Goal: Communication & Community: Answer question/provide support

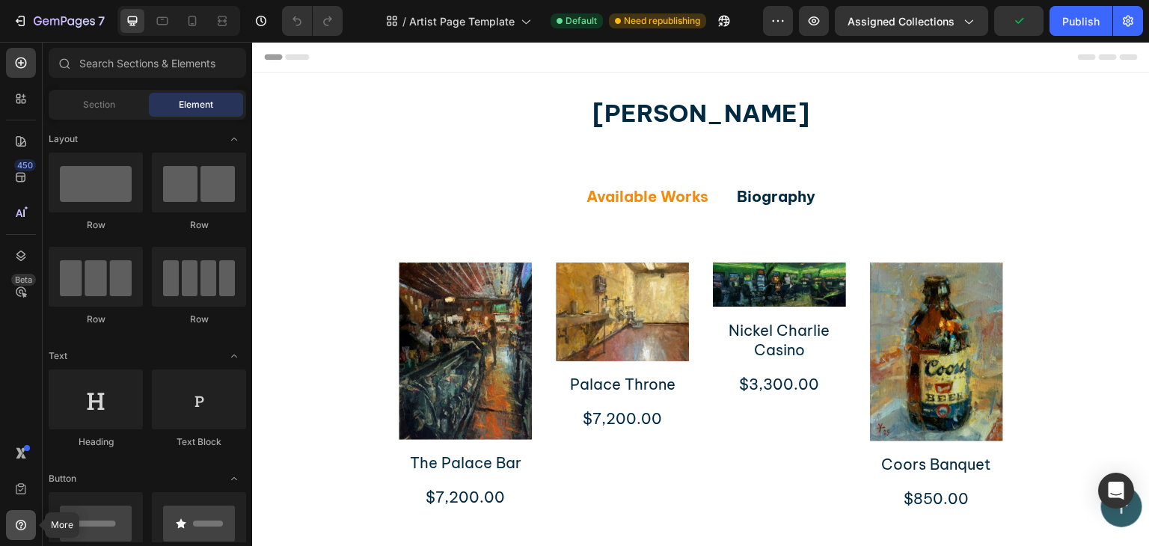
click at [21, 518] on icon at bounding box center [20, 525] width 15 height 15
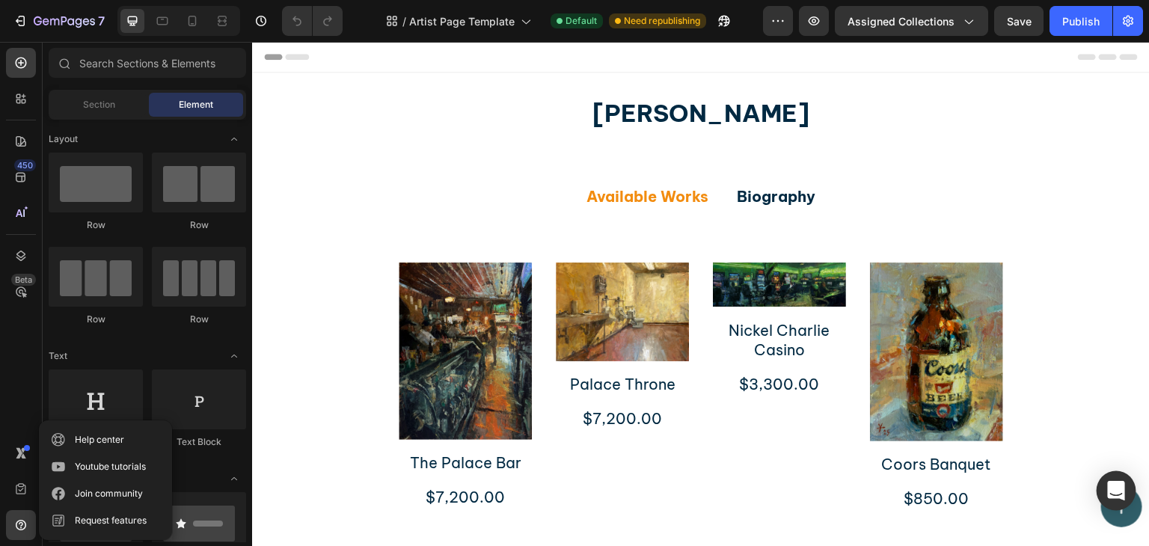
click at [1113, 479] on div "Open Intercom Messenger" at bounding box center [1117, 491] width 40 height 40
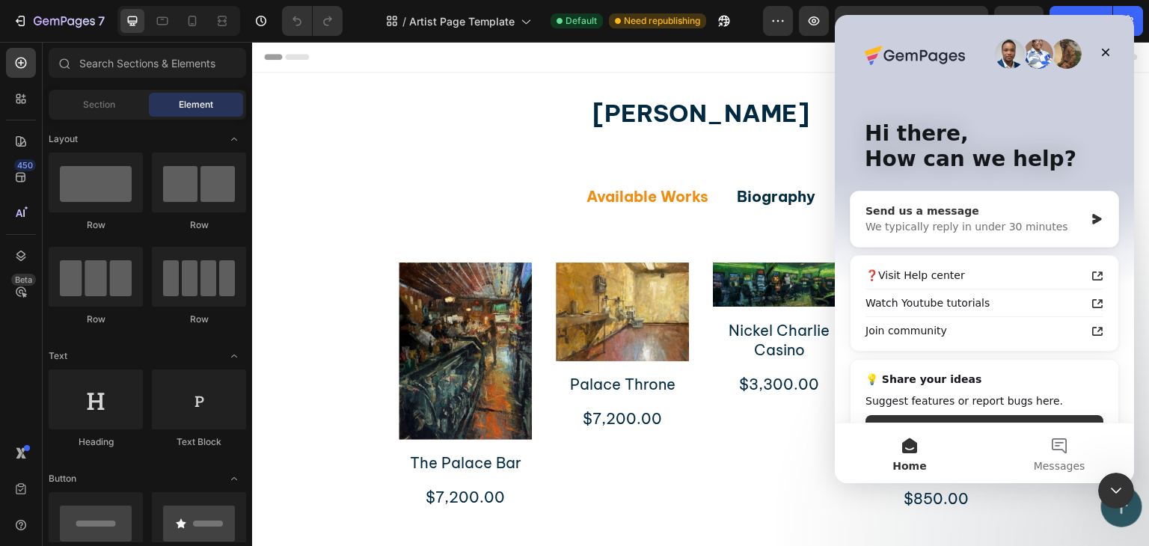
click at [1084, 210] on div "Send us a message We typically reply in under 30 minutes" at bounding box center [985, 219] width 268 height 55
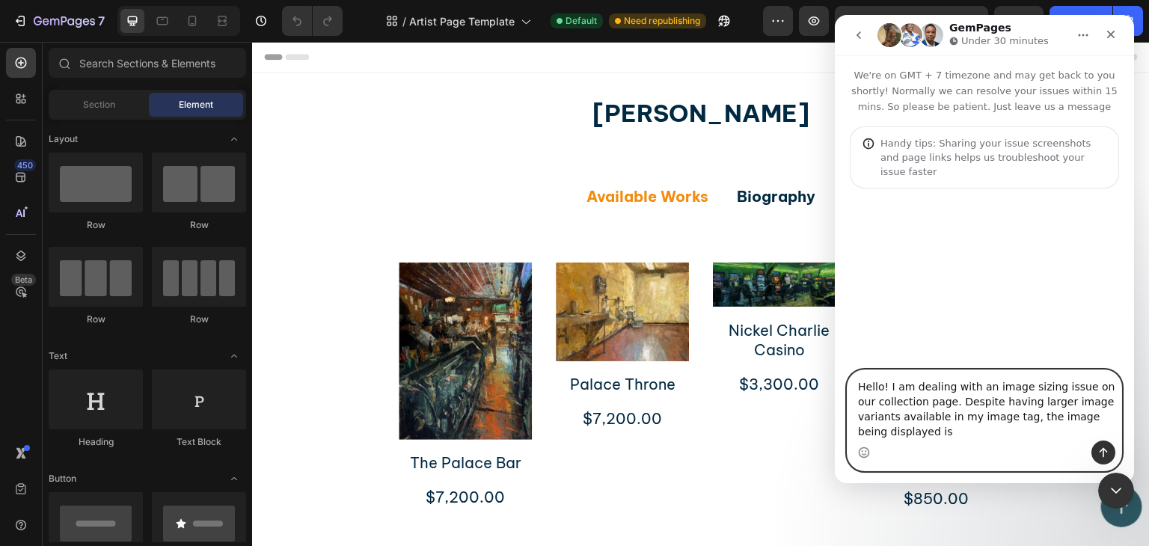
paste textarea "/l_small.jpg"
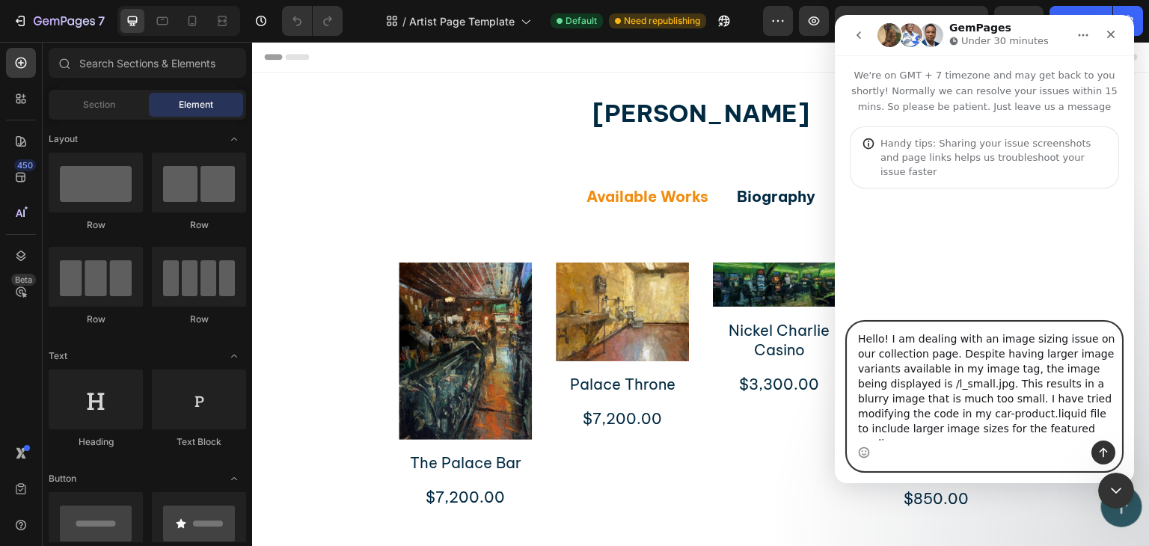
drag, startPoint x: 1047, startPoint y: 417, endPoint x: 1024, endPoint y: 419, distance: 23.3
click at [1024, 419] on textarea "Hello! I am dealing with an image sizing issue on our collection page. Despite …" at bounding box center [985, 382] width 274 height 118
click at [1030, 343] on textarea "Hello! I am dealing with an image sizing issue on our collection page. Despite …" at bounding box center [985, 382] width 274 height 118
click at [899, 418] on textarea "Hello! I am dealing with an image intrinsic sizing issue on our collection page…" at bounding box center [985, 382] width 274 height 118
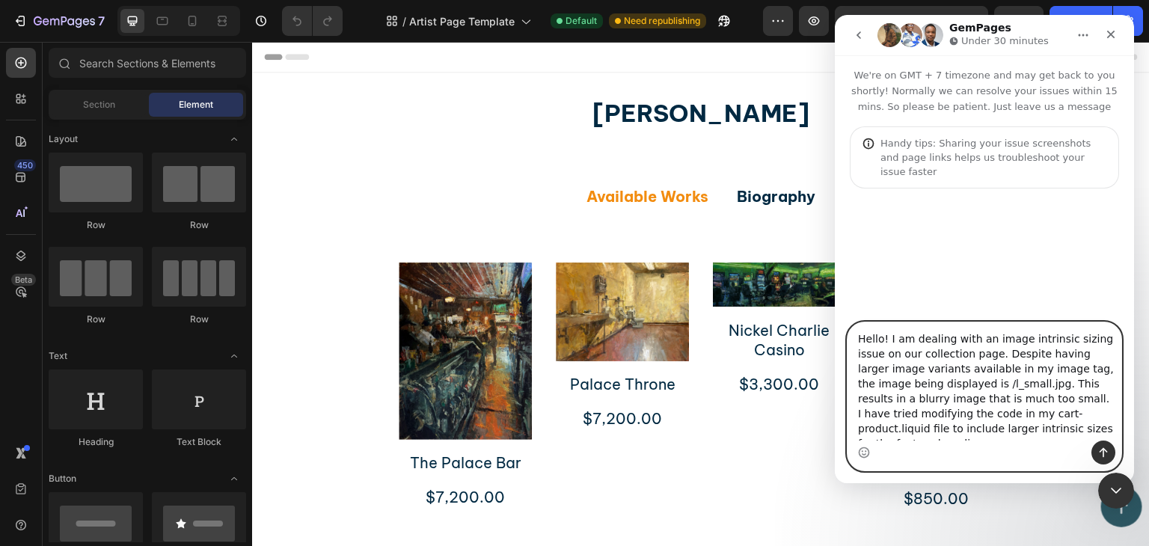
click at [991, 419] on textarea "Hello! I am dealing with an image intrinsic sizing issue on our collection page…" at bounding box center [985, 382] width 274 height 118
click at [1033, 418] on textarea "Hello! I am dealing with an image intrinsic sizing issue on our collection page…" at bounding box center [985, 382] width 274 height 118
click at [1036, 432] on textarea "Hello! I am dealing with an image intrinsic sizing issue on our collection page…" at bounding box center [985, 382] width 274 height 118
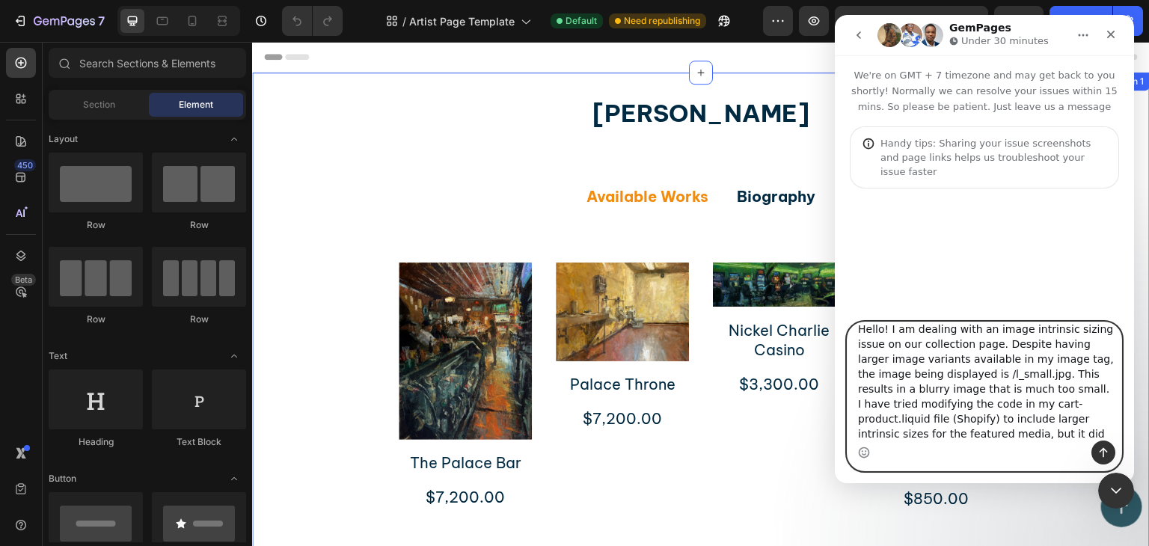
scroll to position [25, 0]
click at [1067, 432] on textarea "Hello! I am dealing with an image intrinsic sizing issue on our collection page…" at bounding box center [985, 382] width 274 height 118
paste textarea "class="gp_lazyautosizes""
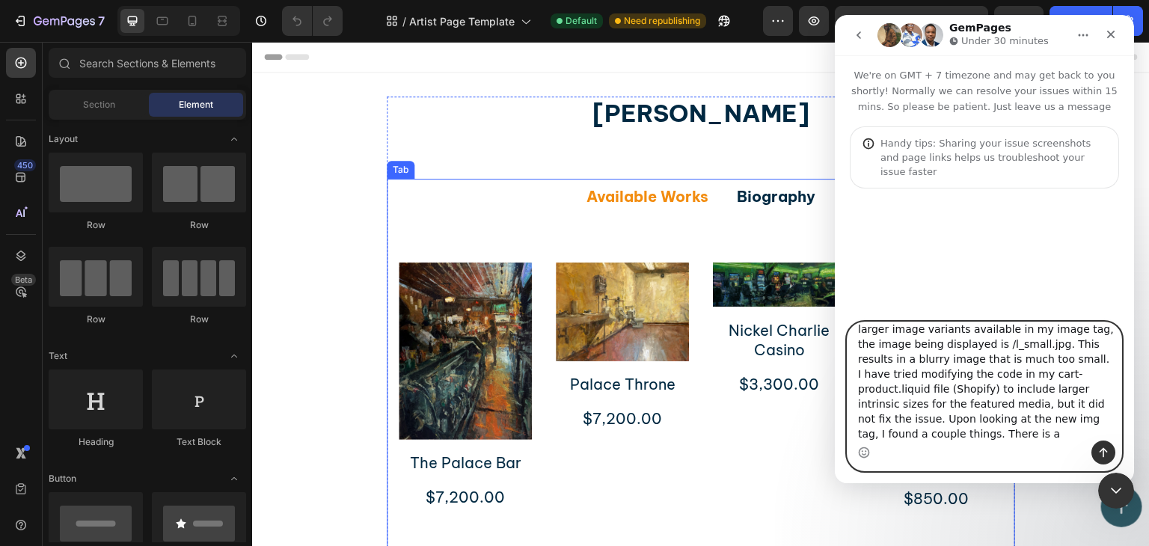
paste textarea "data-sizes="auto""
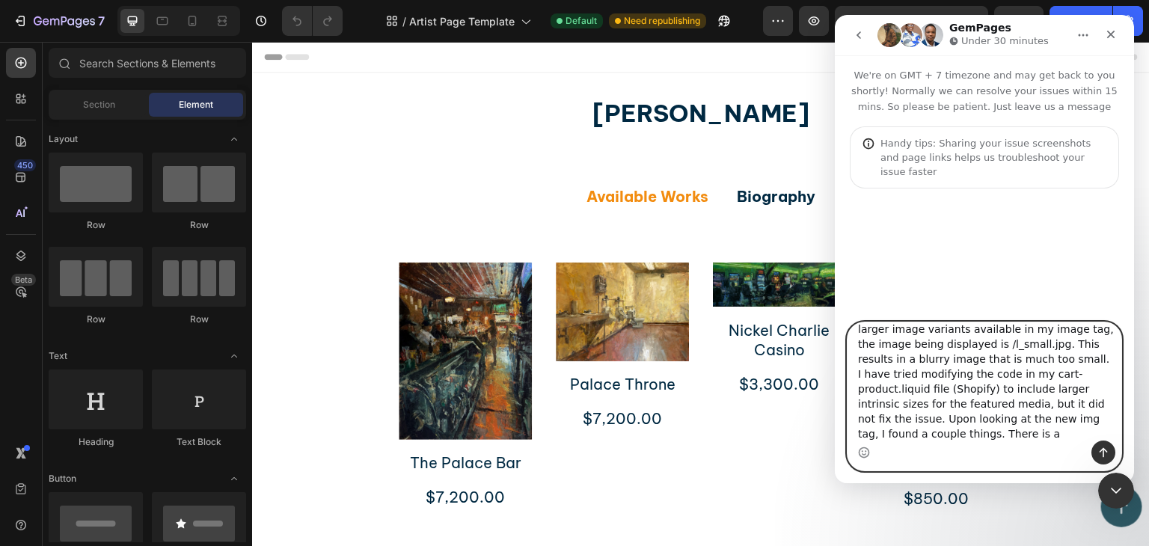
click at [1057, 420] on textarea "Hello! I am dealing with an image intrinsic sizing issue on our collection page…" at bounding box center [985, 382] width 274 height 118
click at [1089, 435] on textarea "Hello! I am dealing with an image intrinsic sizing issue on our collection page…" at bounding box center [985, 382] width 274 height 118
paste textarea "the lazySizes plugin is still defaulting to loading the _small.jpg version due …"
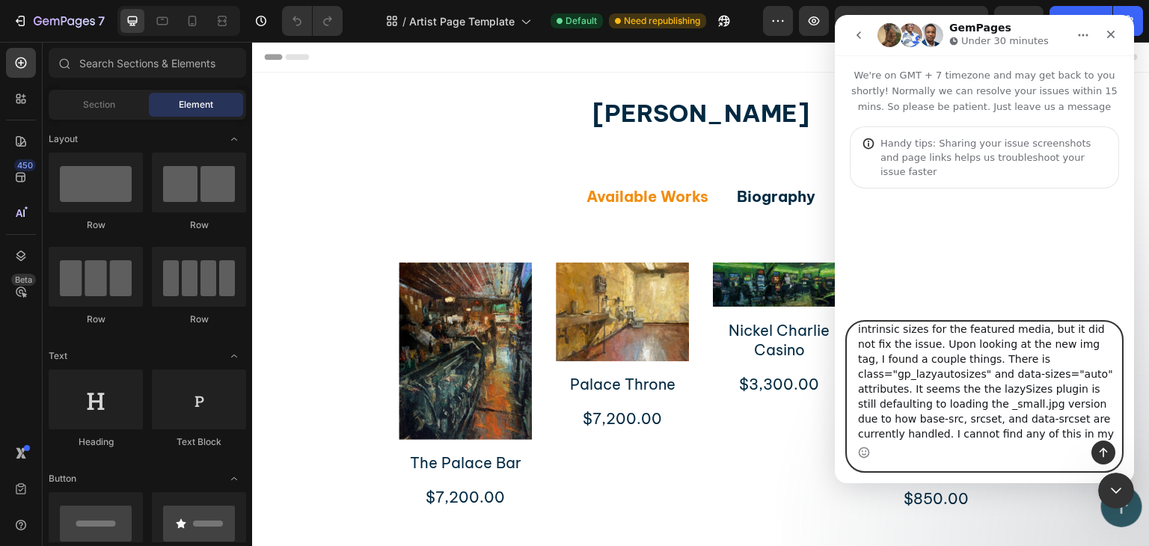
drag, startPoint x: 1092, startPoint y: 419, endPoint x: 1039, endPoint y: 418, distance: 53.1
click at [1039, 418] on textarea "Hello! I am dealing with an image intrinsic sizing issue on our collection page…" at bounding box center [985, 382] width 274 height 118
click at [1087, 430] on textarea "Hello! I am dealing with an image intrinsic sizing issue on our collection page…" at bounding box center [985, 382] width 274 height 118
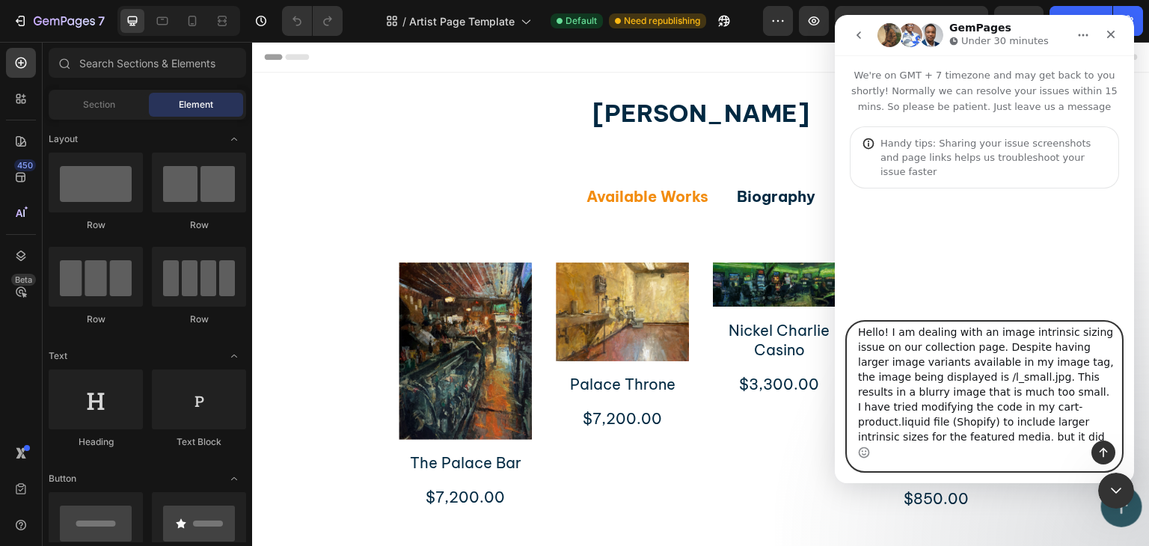
scroll to position [0, 0]
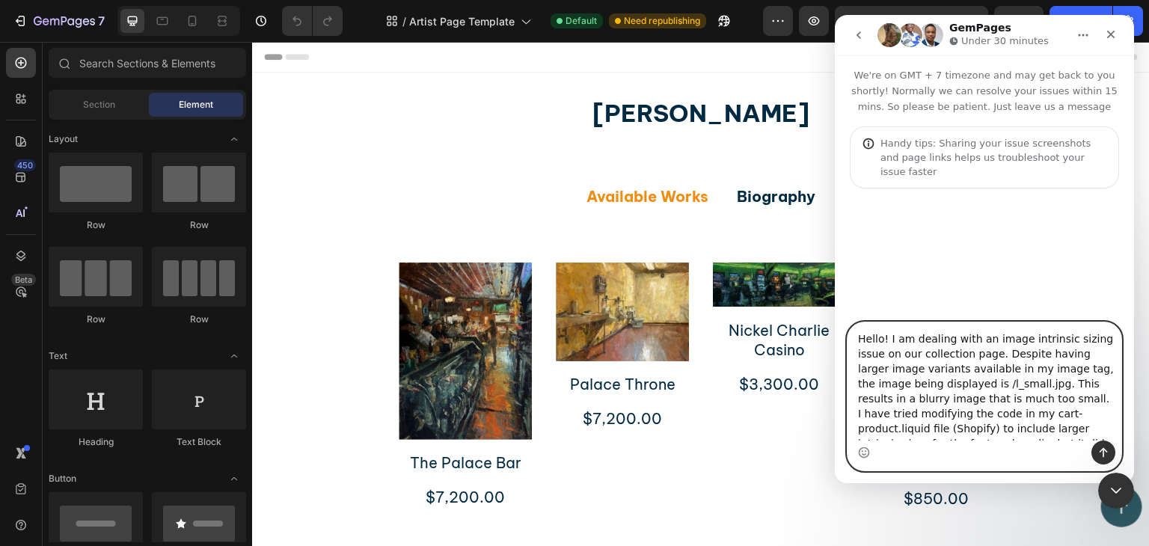
click at [991, 339] on textarea "Hello! I am dealing with an image intrinsic sizing issue on our collection page…" at bounding box center [985, 382] width 274 height 118
click at [1022, 335] on textarea "Hello! I am dealing with an intrinsic sizing issue on our collection page. Desp…" at bounding box center [985, 382] width 274 height 118
click at [949, 384] on textarea "Hello! I am dealing with an intrinsic image sizing issue on our collection page…" at bounding box center [985, 382] width 274 height 118
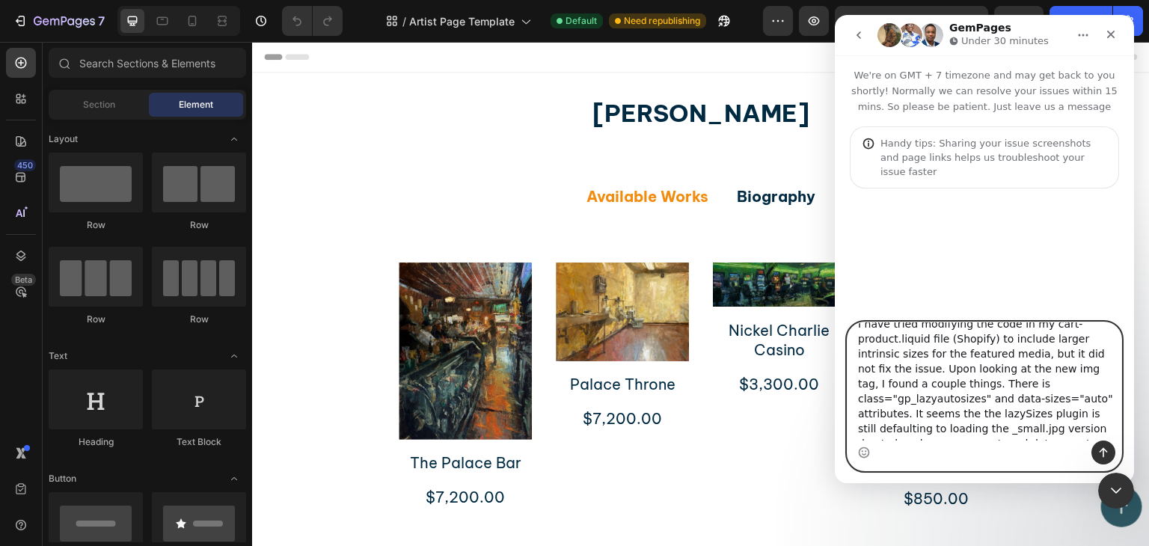
click at [1048, 363] on textarea "Hello! I am dealing with an intrinsic image sizing issue on our collection page…" at bounding box center [985, 382] width 274 height 118
click at [988, 433] on textarea "Hello! I am dealing with an intrinsic image sizing issue on our collection page…" at bounding box center [985, 382] width 274 height 118
type textarea "Hello! I am dealing with an intrinsic image sizing issue on our collection page…"
click at [1094, 444] on button "Send a message…" at bounding box center [1104, 453] width 24 height 24
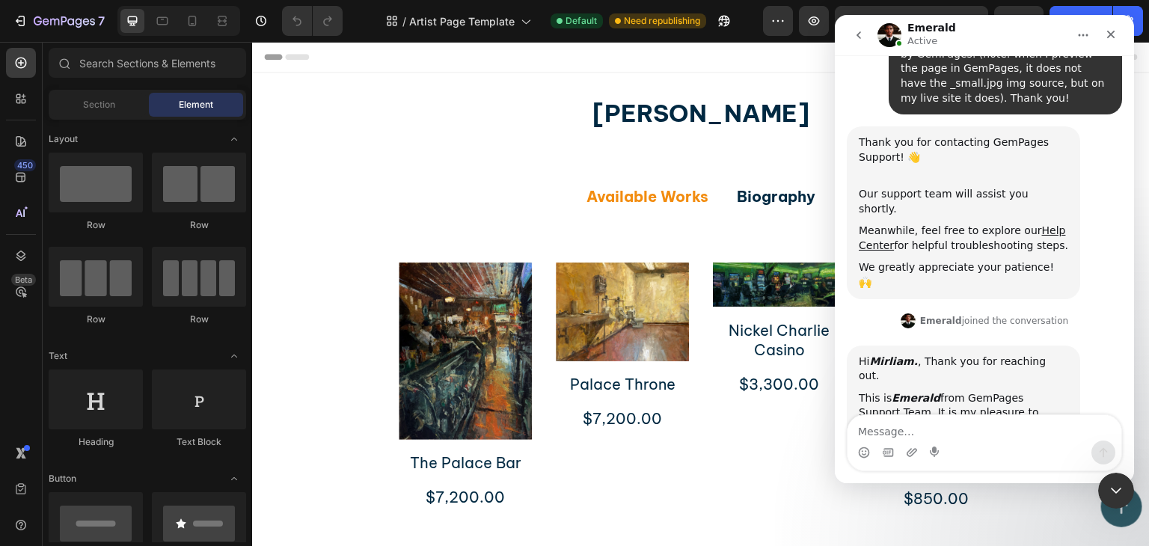
scroll to position [471, 0]
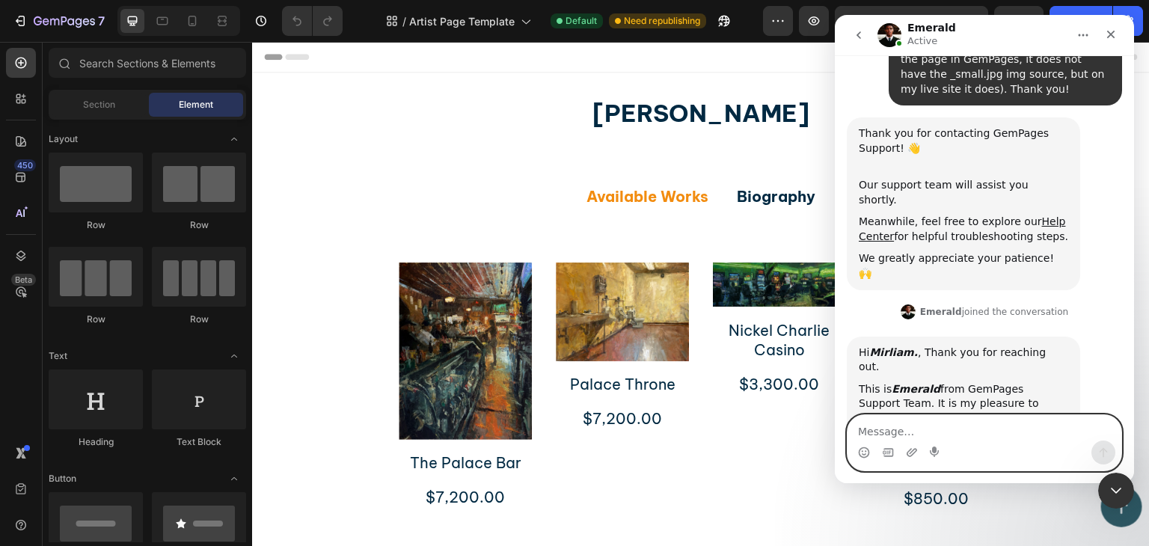
click at [876, 435] on textarea "Message…" at bounding box center [985, 427] width 274 height 25
type textarea "Thank you, Emerald."
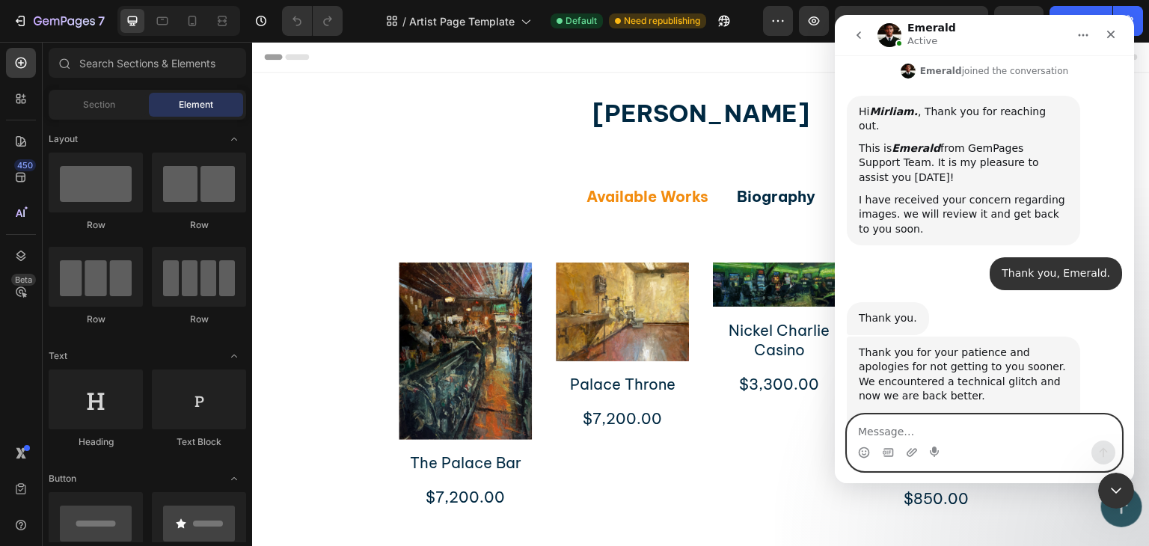
scroll to position [769, 0]
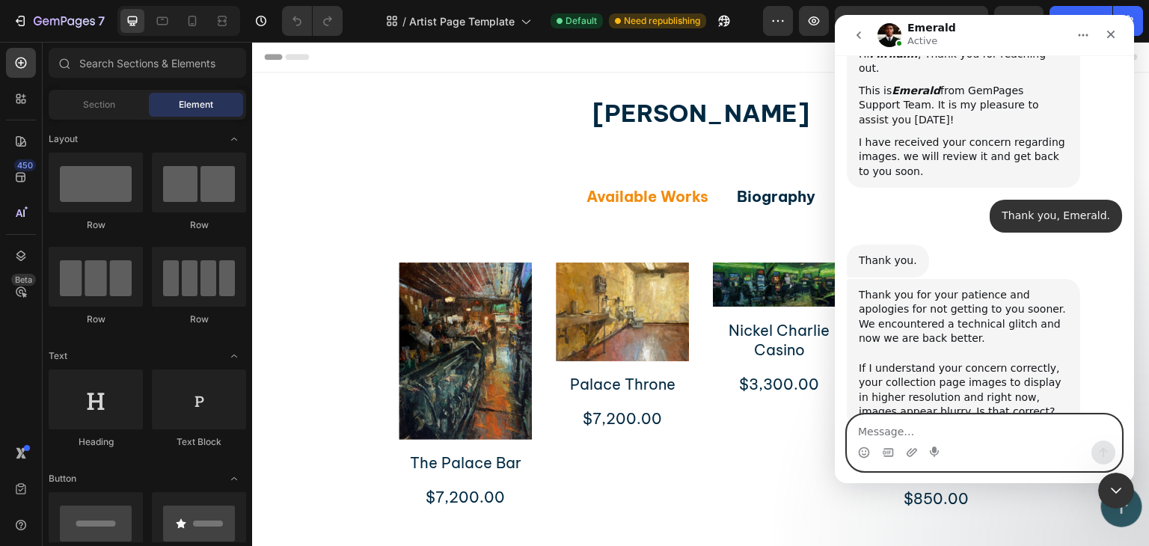
click at [917, 426] on textarea "Message…" at bounding box center [985, 427] width 274 height 25
type textarea "yes, that is correct."
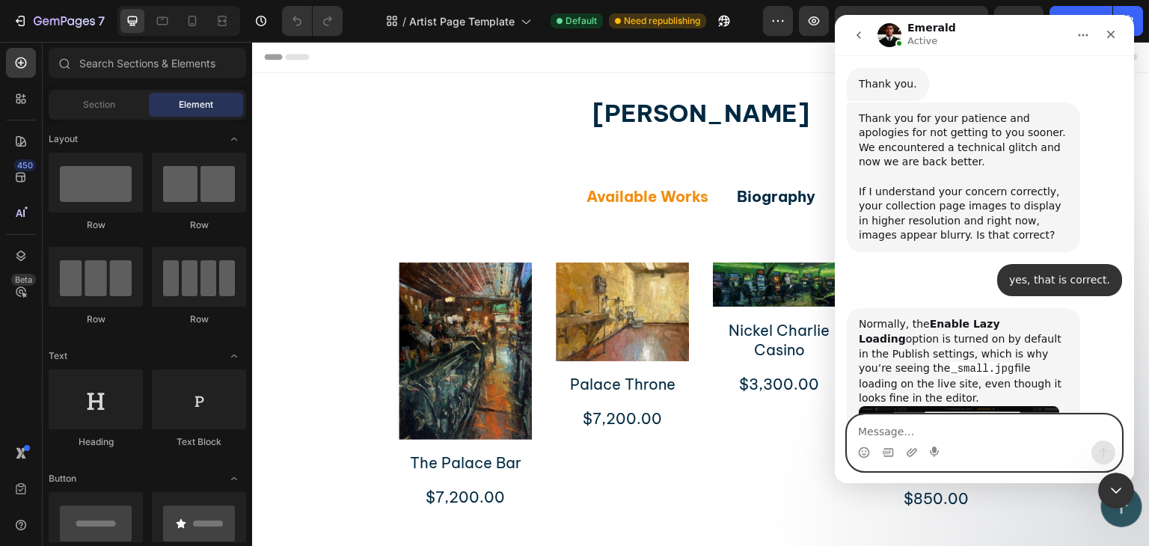
scroll to position [965, 0]
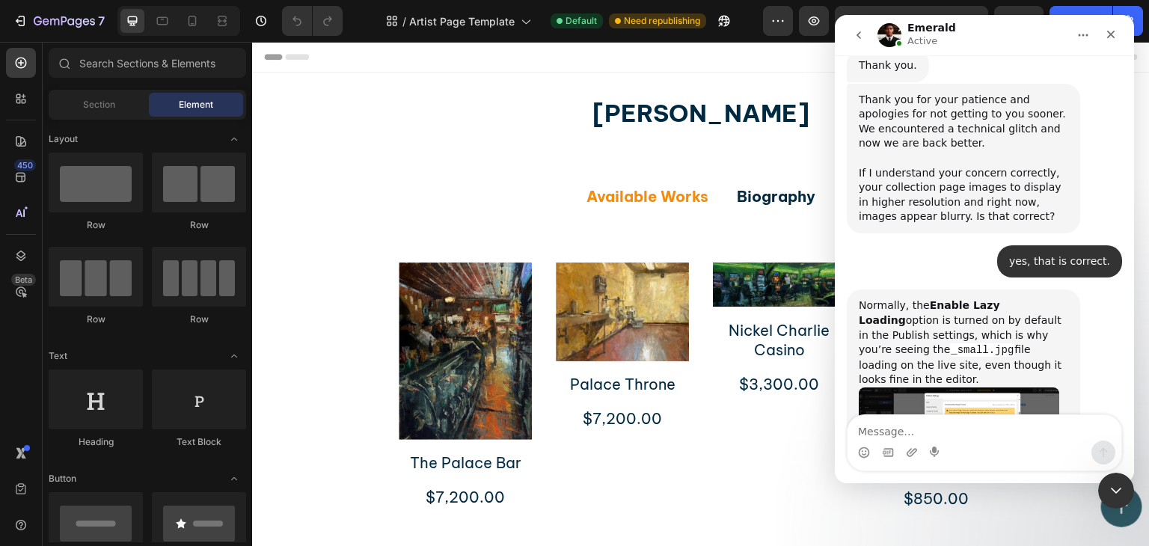
click at [955, 388] on img "Emerald says…" at bounding box center [959, 440] width 201 height 104
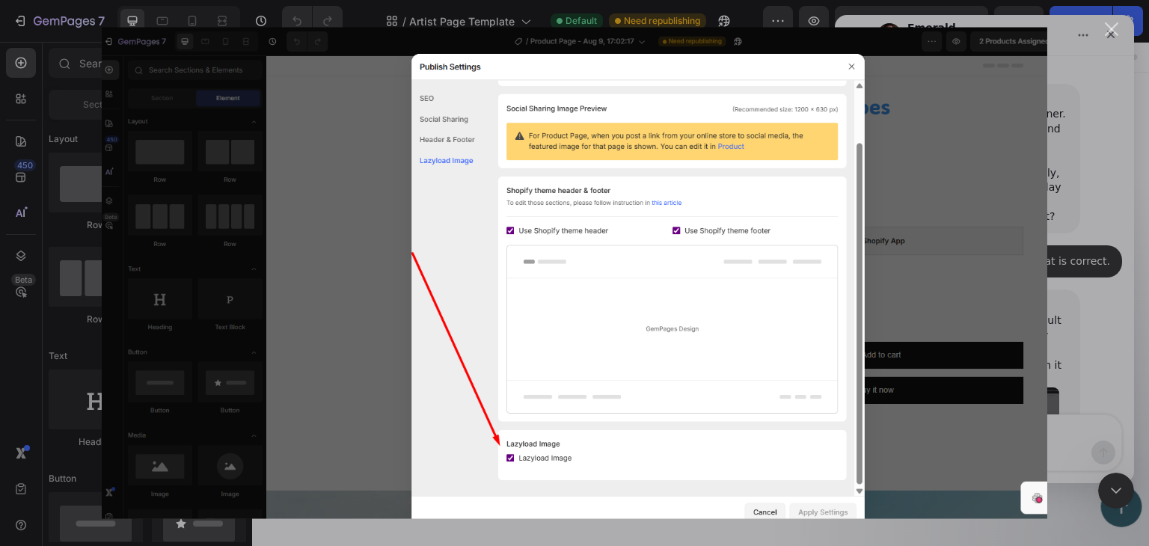
scroll to position [0, 0]
click at [710, 339] on img "Close" at bounding box center [575, 274] width 946 height 492
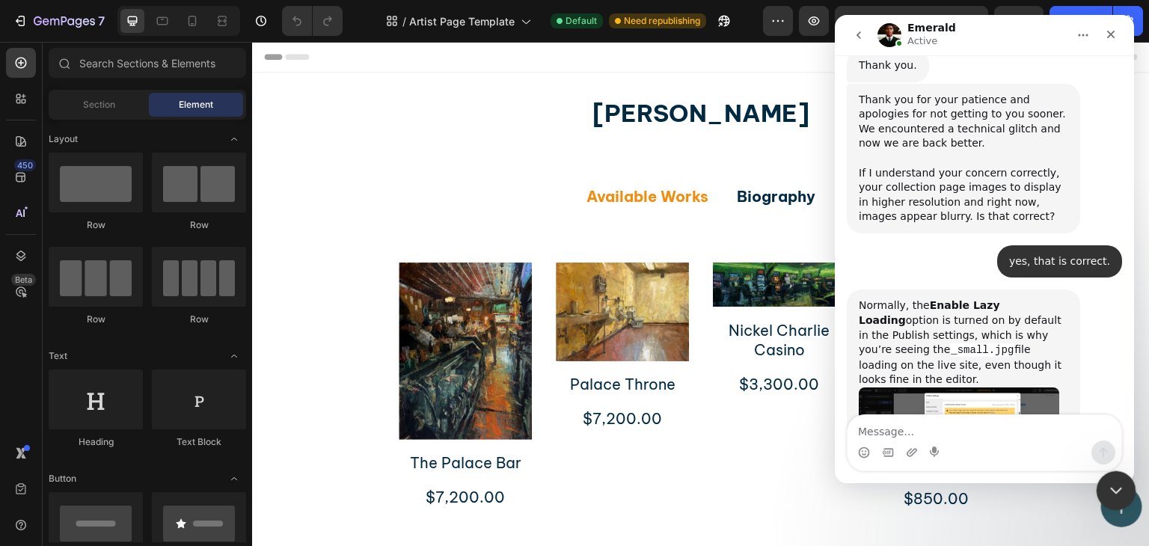
click at [1114, 486] on icon "Close Intercom Messenger" at bounding box center [1114, 489] width 18 height 18
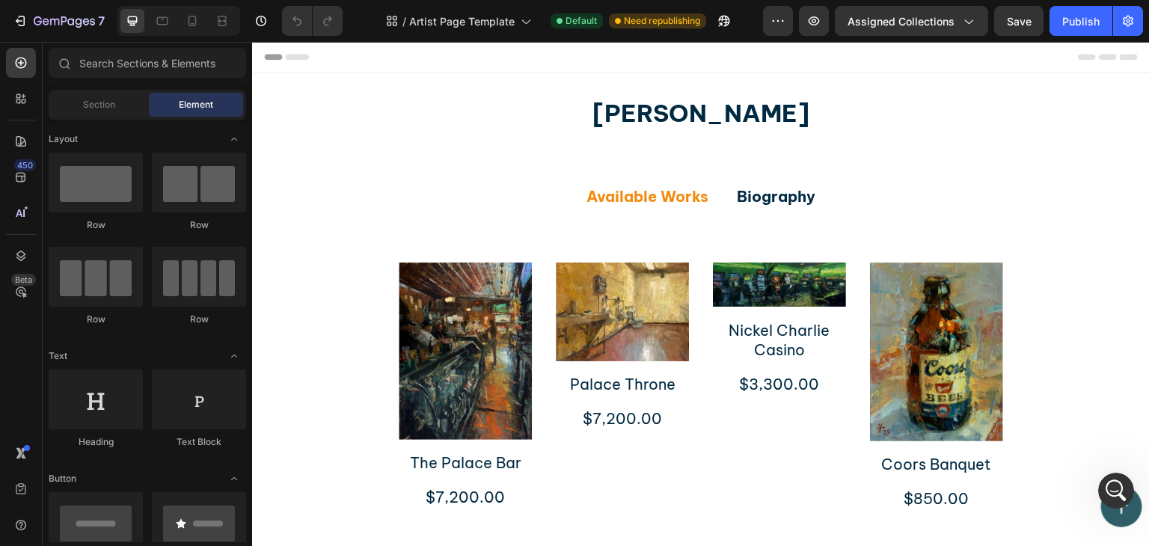
scroll to position [965, 0]
click at [1118, 483] on icon "Open Intercom Messenger" at bounding box center [1114, 489] width 25 height 25
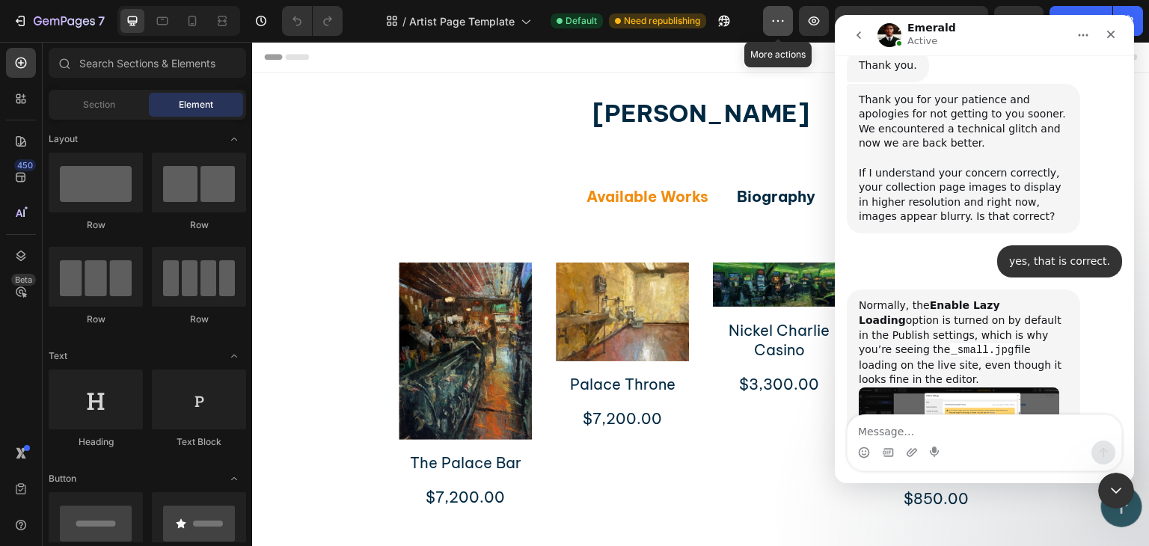
click at [774, 22] on icon "button" at bounding box center [778, 20] width 15 height 15
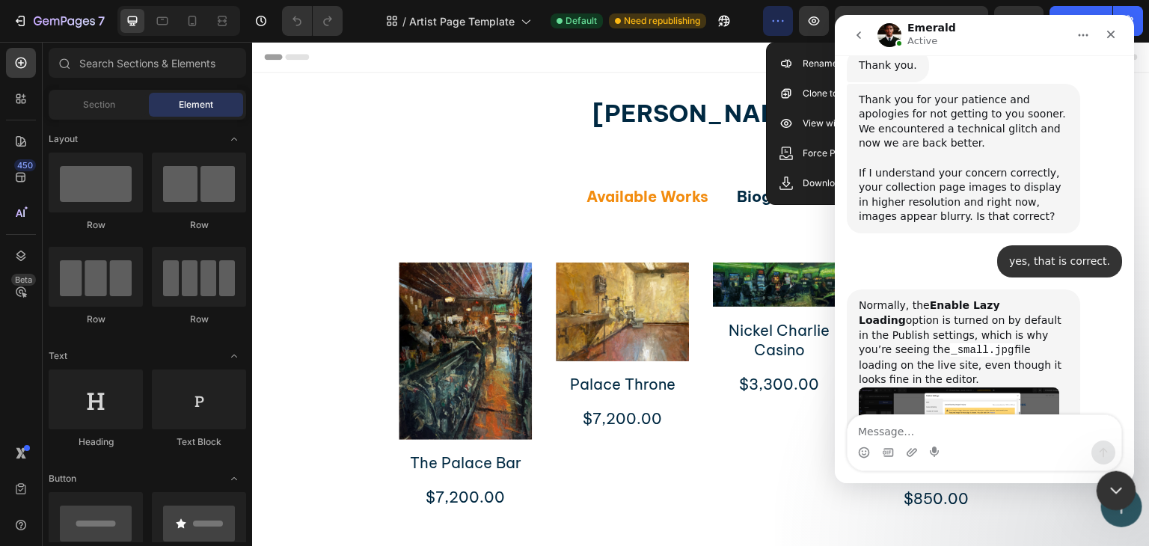
click at [1109, 491] on icon "Close Intercom Messenger" at bounding box center [1114, 489] width 18 height 18
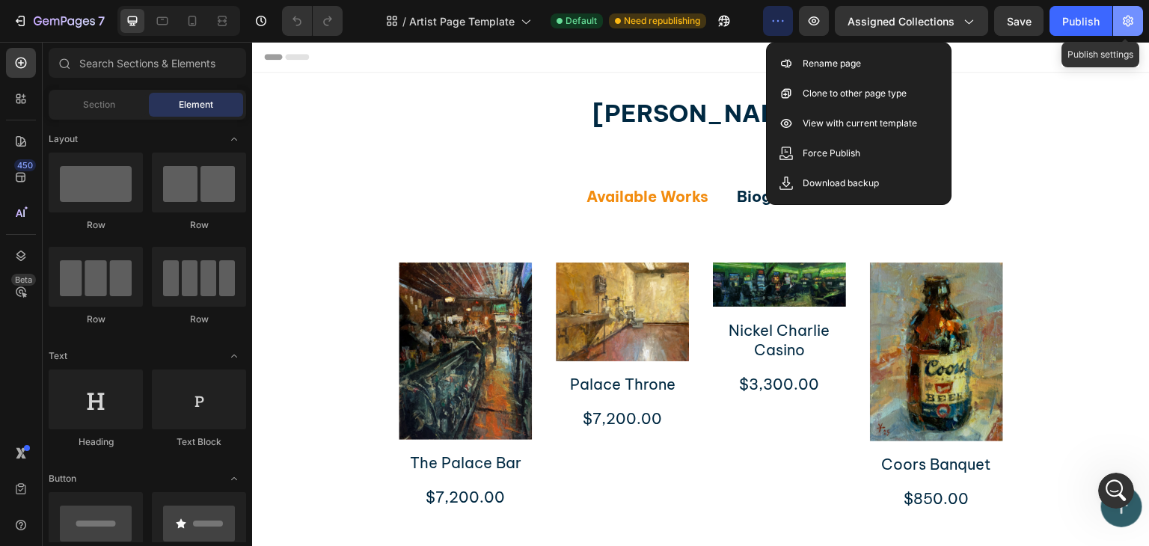
click at [1129, 22] on icon "button" at bounding box center [1128, 21] width 10 height 11
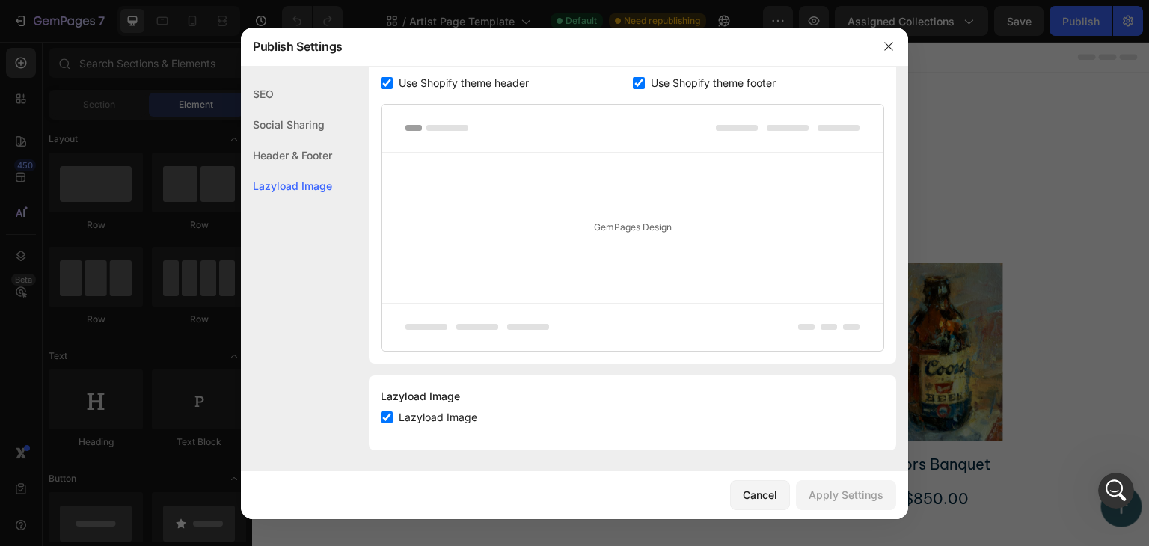
scroll to position [299, 0]
click at [387, 414] on input "checkbox" at bounding box center [387, 415] width 12 height 12
checkbox input "false"
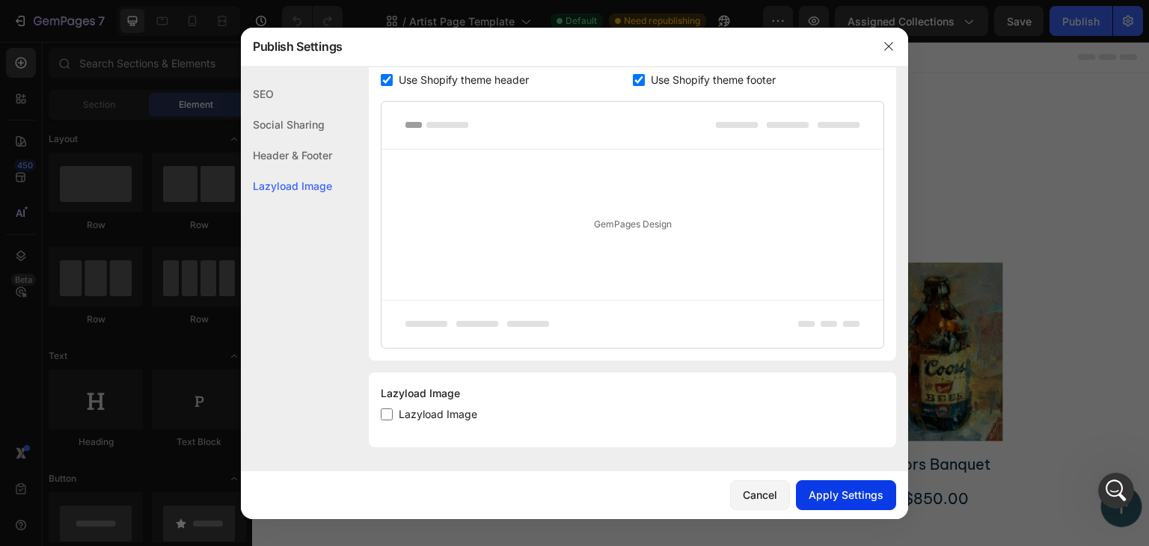
click at [834, 495] on div "Apply Settings" at bounding box center [846, 495] width 75 height 16
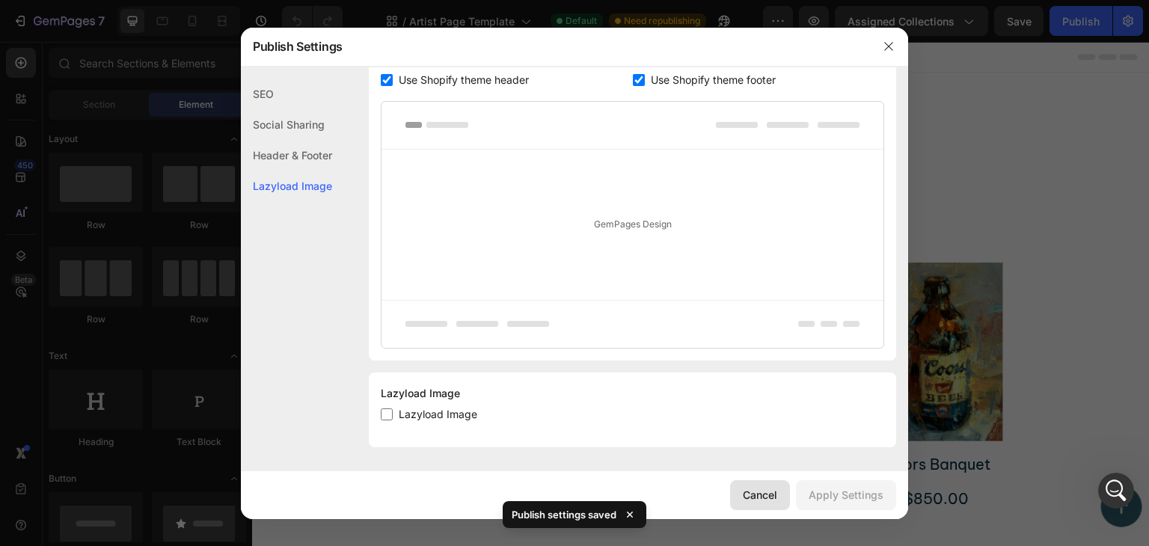
click at [763, 499] on div "Cancel" at bounding box center [760, 495] width 34 height 16
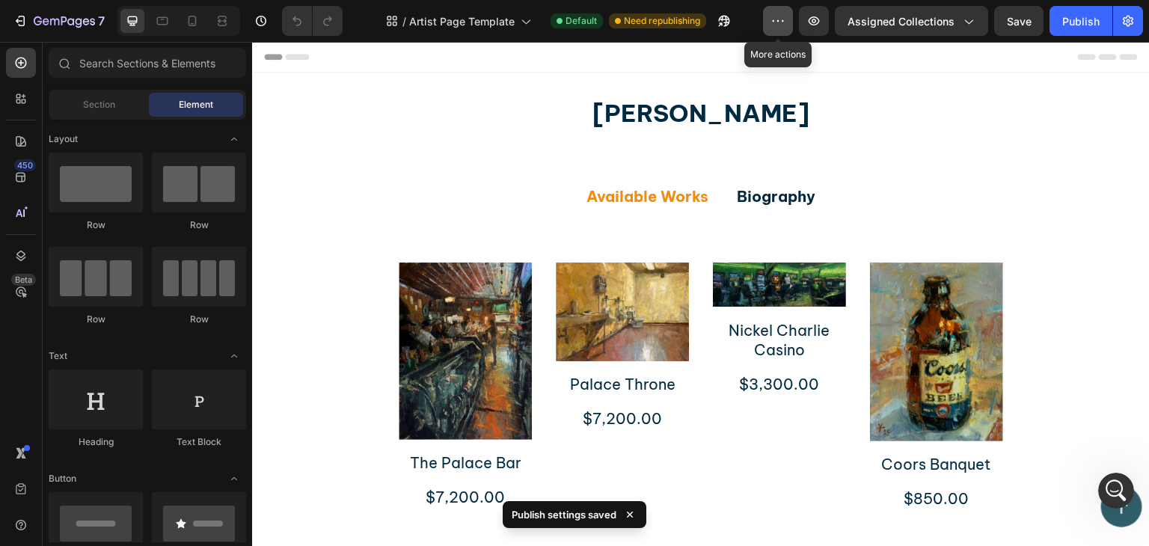
click at [780, 19] on icon "button" at bounding box center [778, 20] width 15 height 15
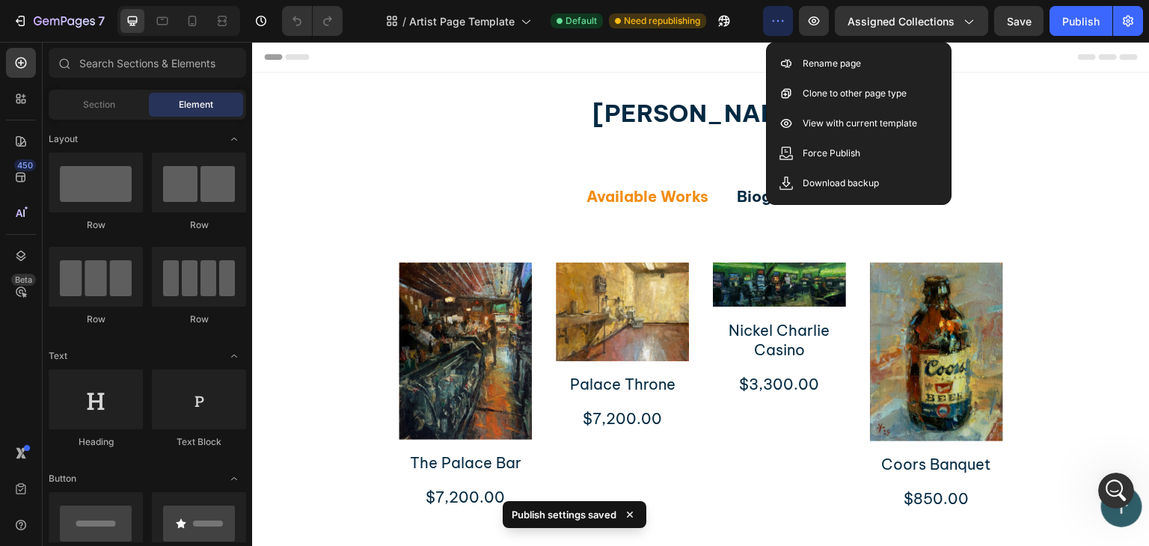
click at [777, 27] on icon "button" at bounding box center [778, 20] width 15 height 15
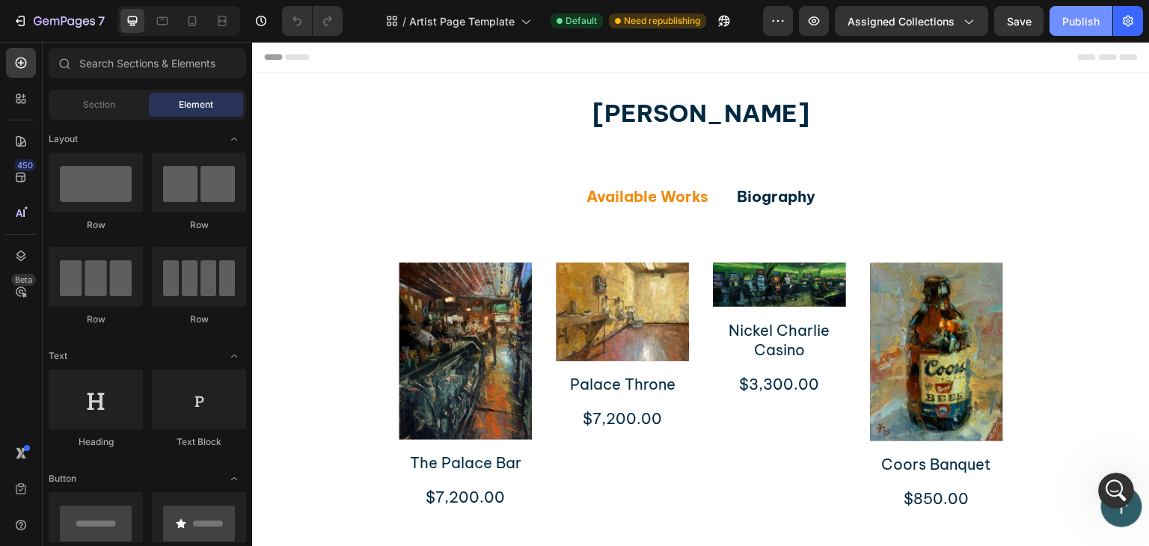
click at [1075, 16] on div "Publish" at bounding box center [1081, 21] width 37 height 16
click at [1115, 486] on icon "Open Intercom Messenger" at bounding box center [1114, 489] width 10 height 12
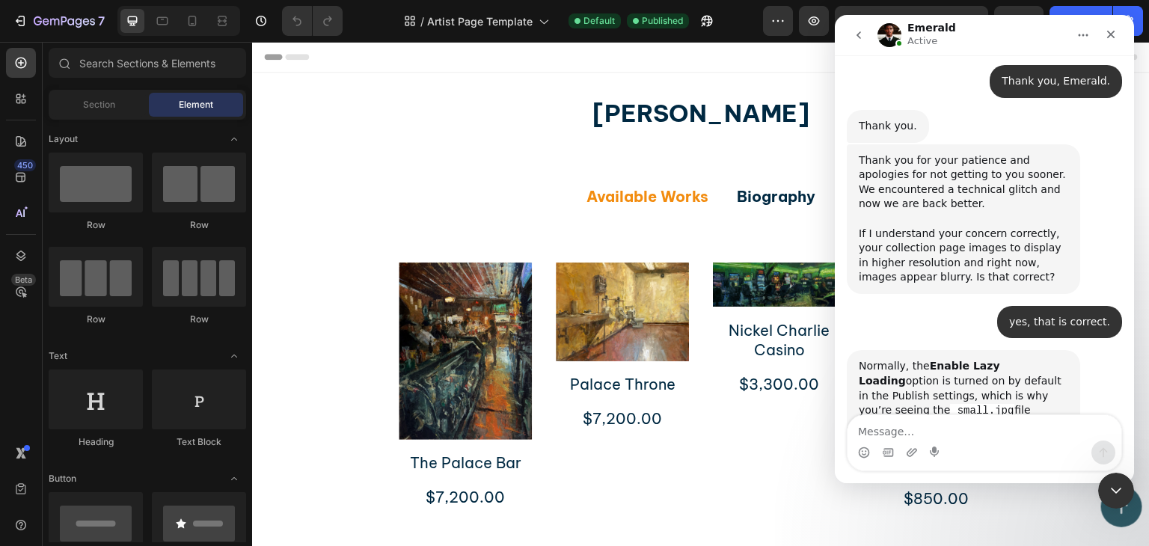
scroll to position [965, 0]
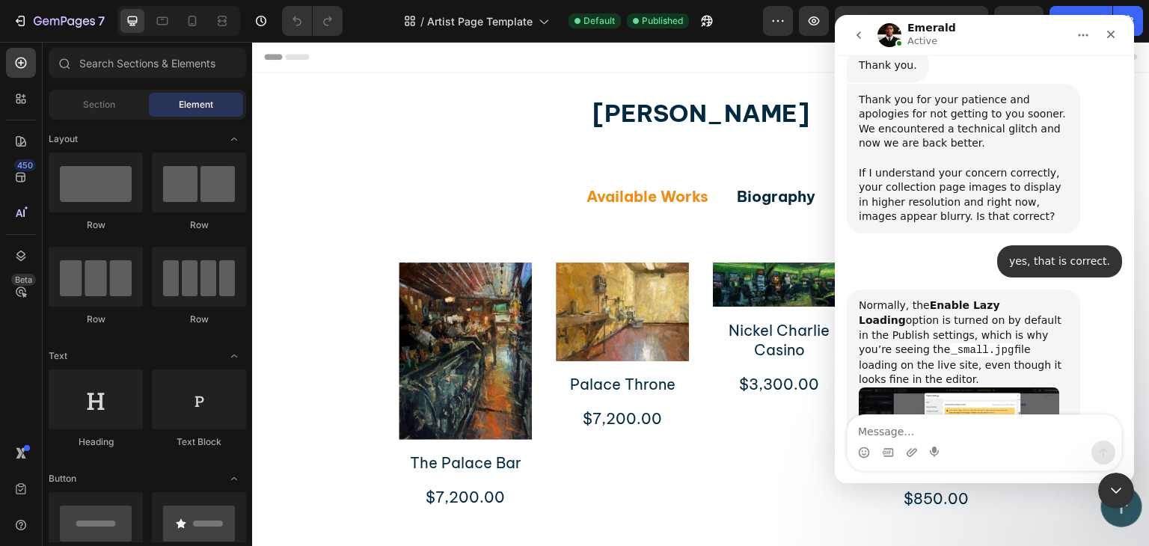
click at [919, 435] on textarea "Message…" at bounding box center [985, 427] width 274 height 25
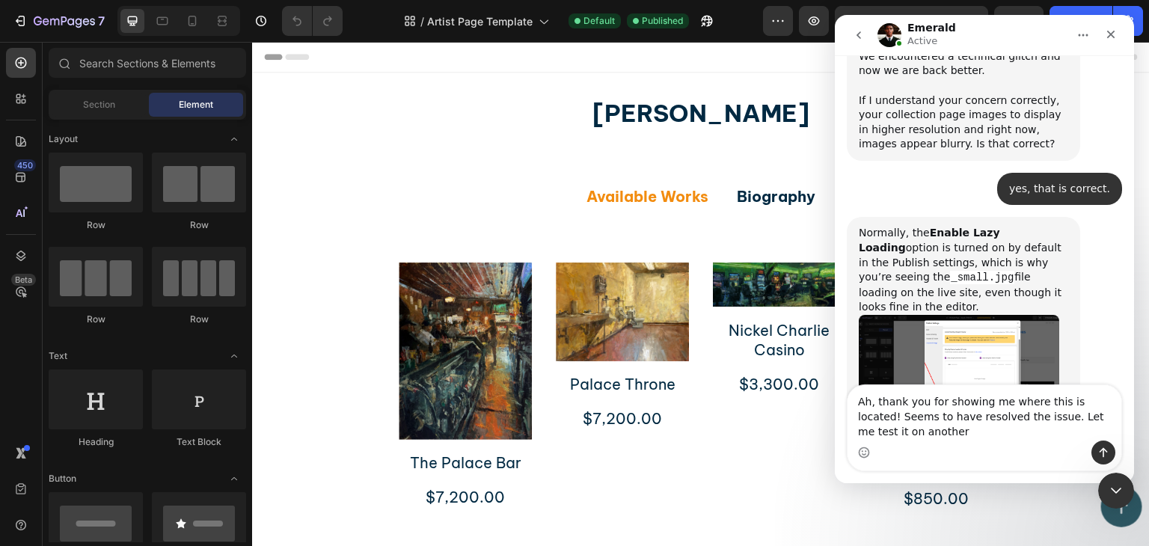
scroll to position [1052, 0]
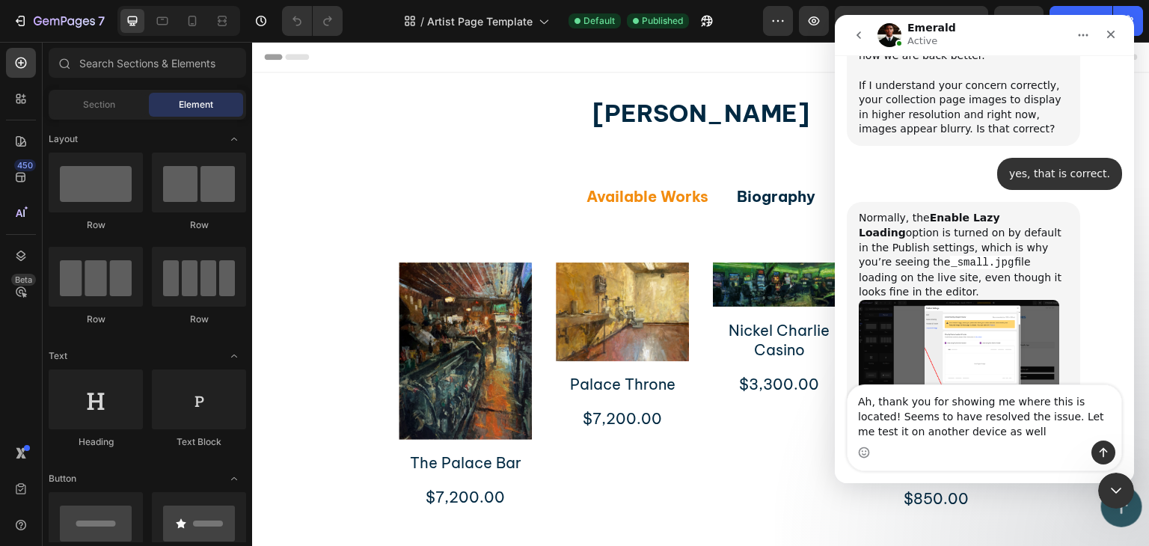
type textarea "Ah, thank you for showing me where this is located! Seems to have resolved the …"
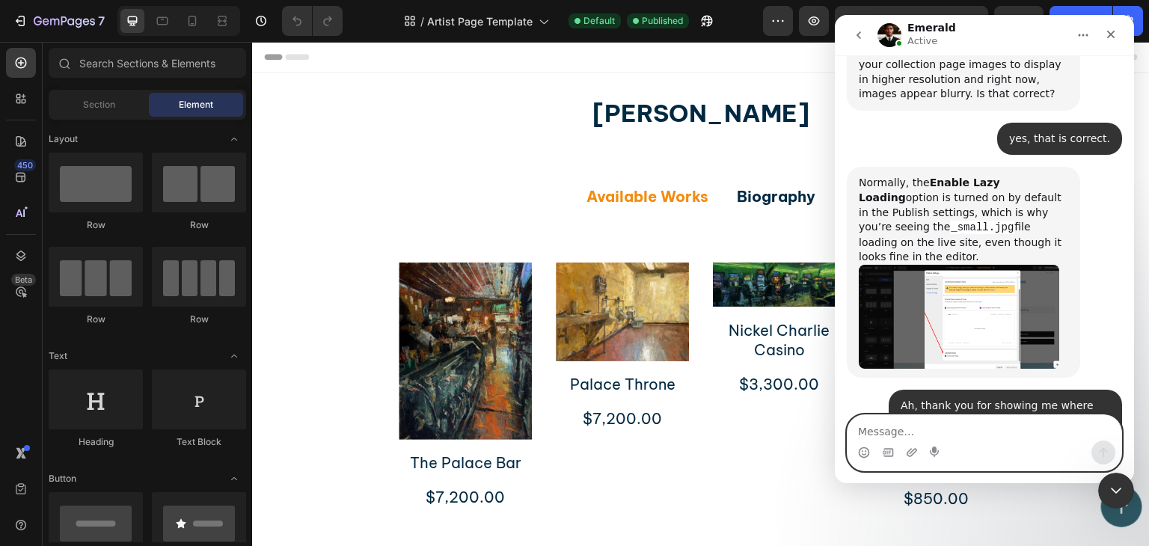
scroll to position [1098, 0]
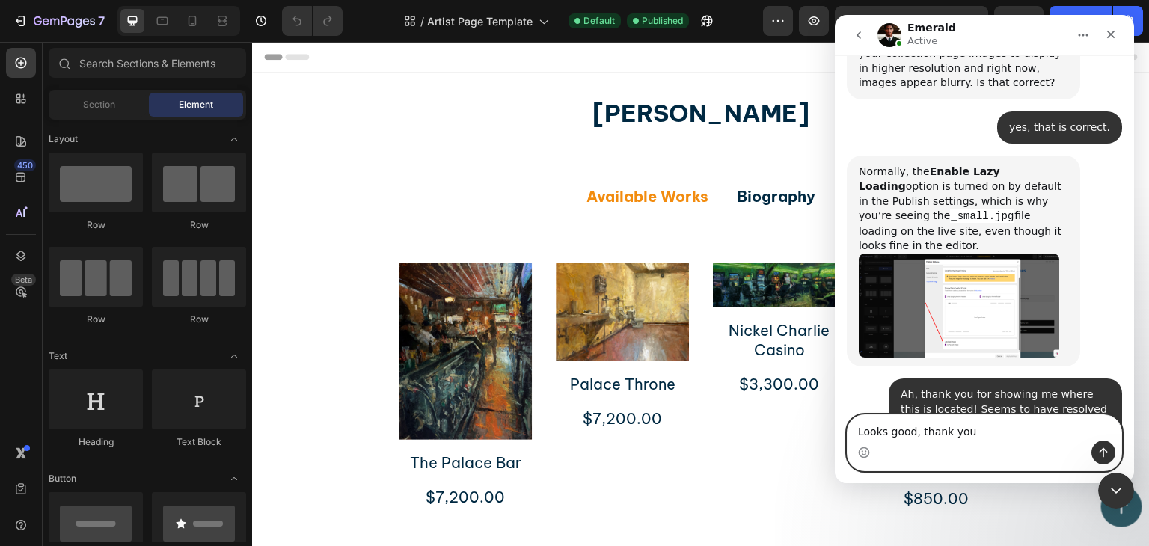
type textarea "Looks good, thank you!"
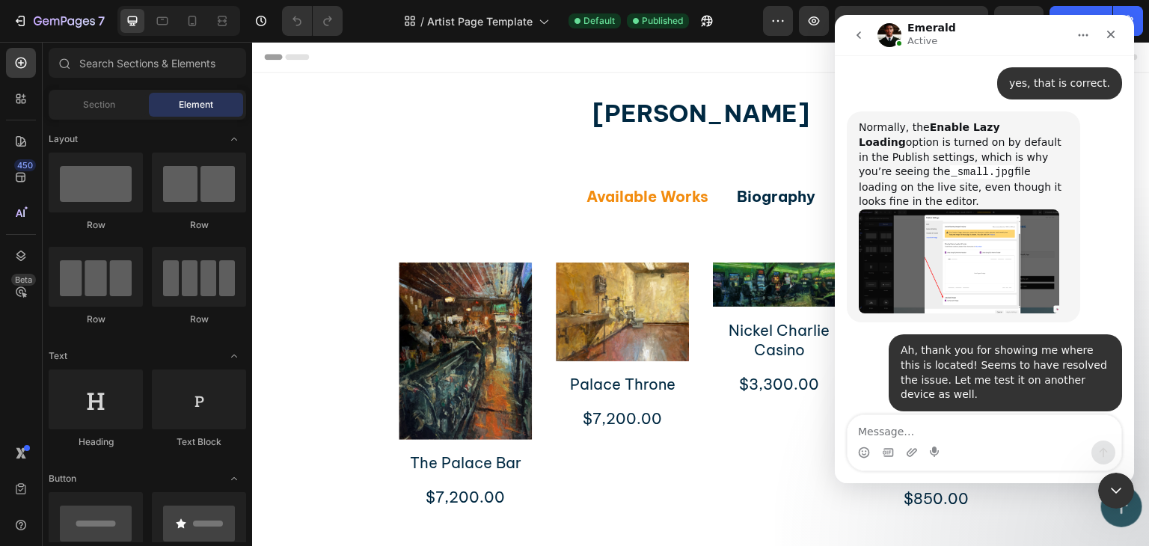
scroll to position [1217, 0]
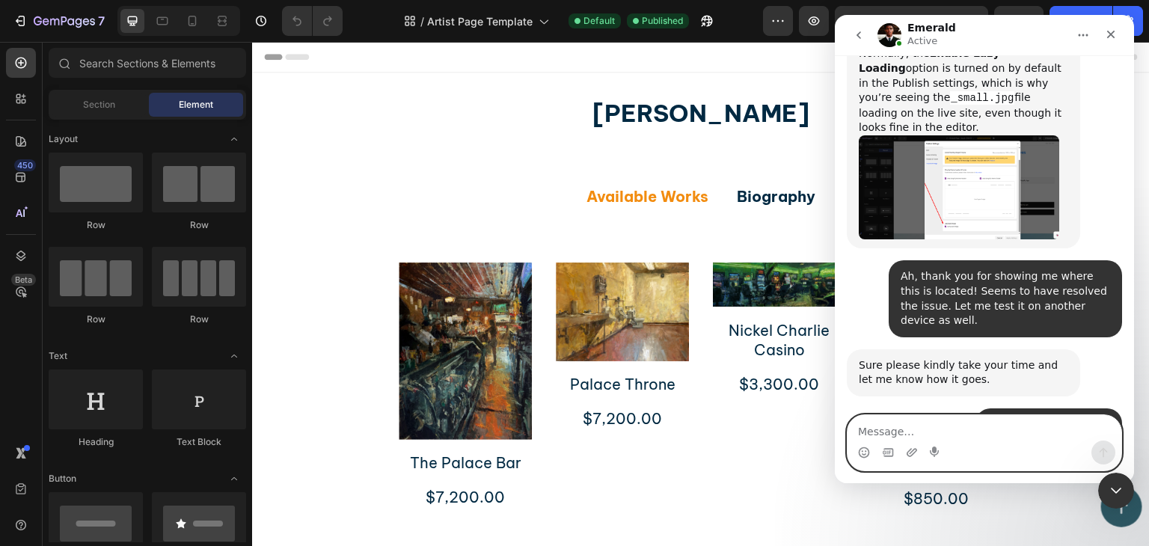
click at [904, 432] on textarea "Message…" at bounding box center [985, 427] width 274 height 25
type textarea "That's all for now, thank you!"
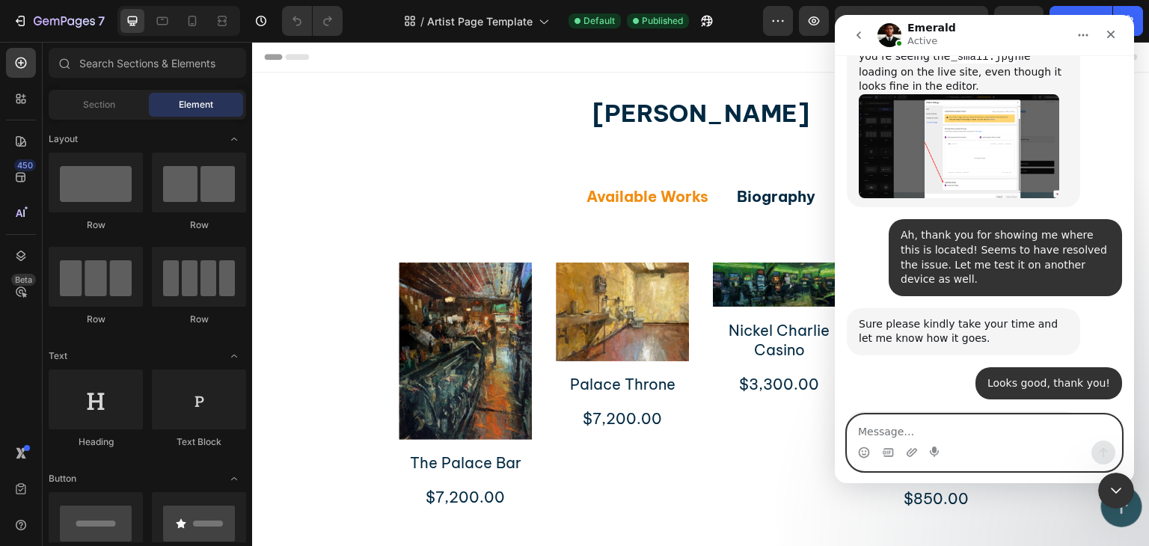
scroll to position [1261, 0]
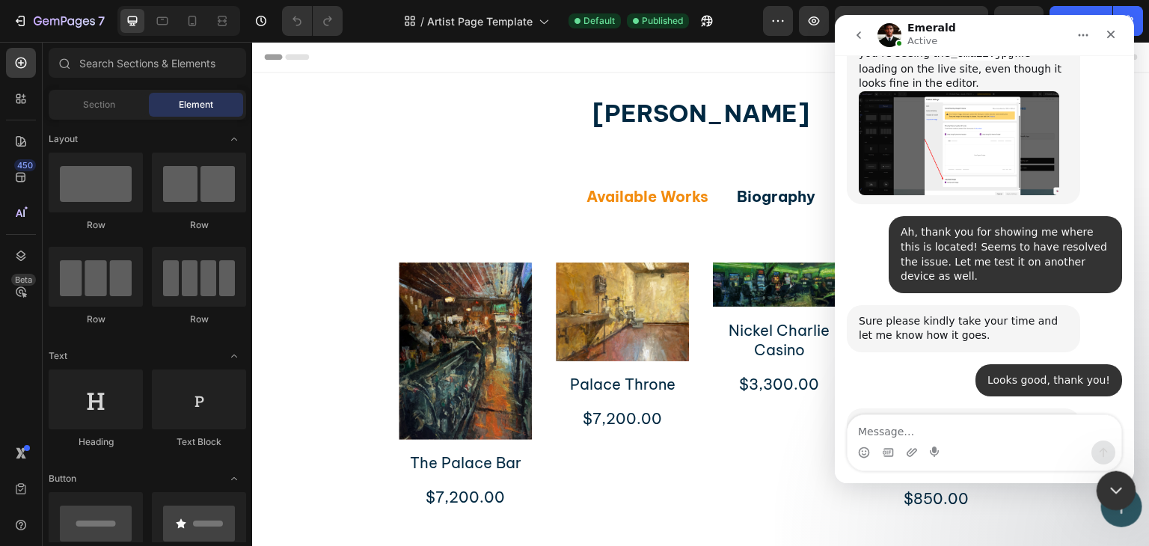
click at [1122, 484] on icon "Close Intercom Messenger" at bounding box center [1114, 489] width 18 height 18
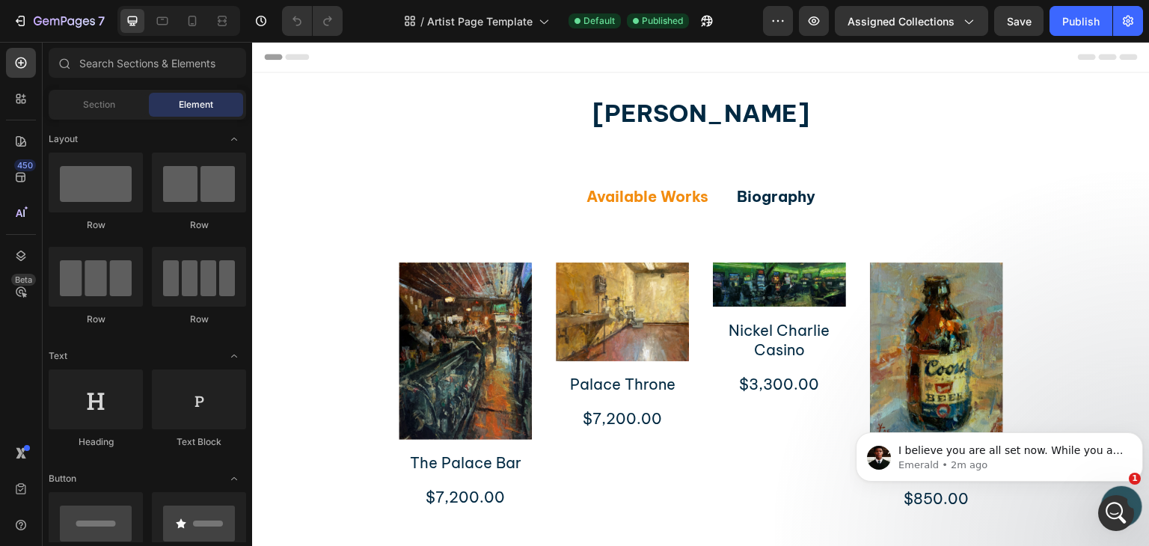
scroll to position [1472, 0]
click at [1022, 450] on p "I believe you are all set now. While you are here, could you take 30 seconds to…" at bounding box center [1012, 451] width 226 height 15
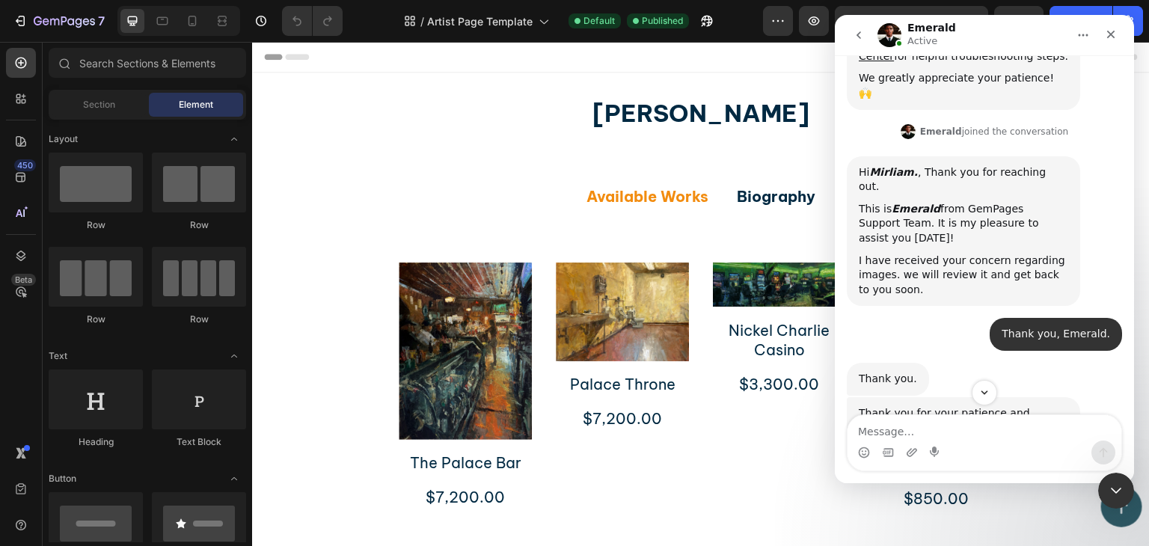
scroll to position [1497, 0]
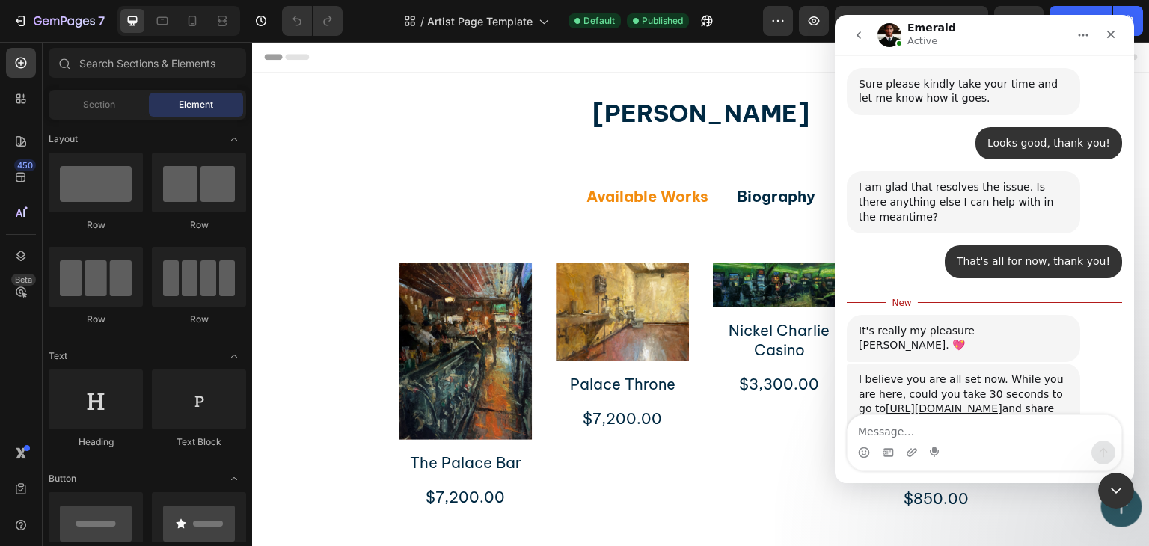
click at [923, 422] on textarea "Message…" at bounding box center [985, 427] width 274 height 25
type textarea "Thanks, will do!"
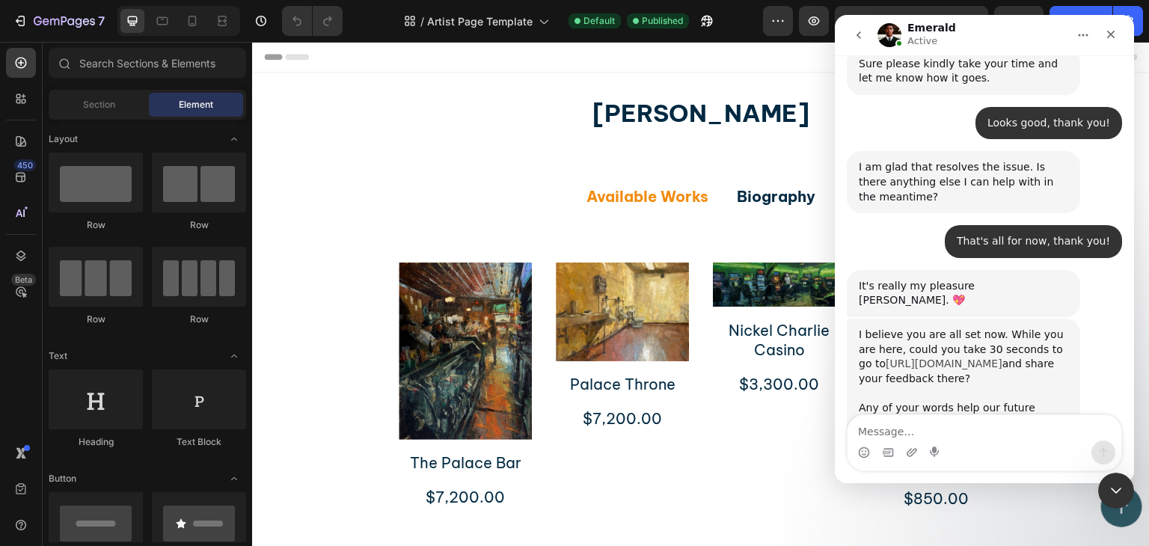
click at [945, 358] on link "[URL][DOMAIN_NAME]" at bounding box center [944, 364] width 117 height 12
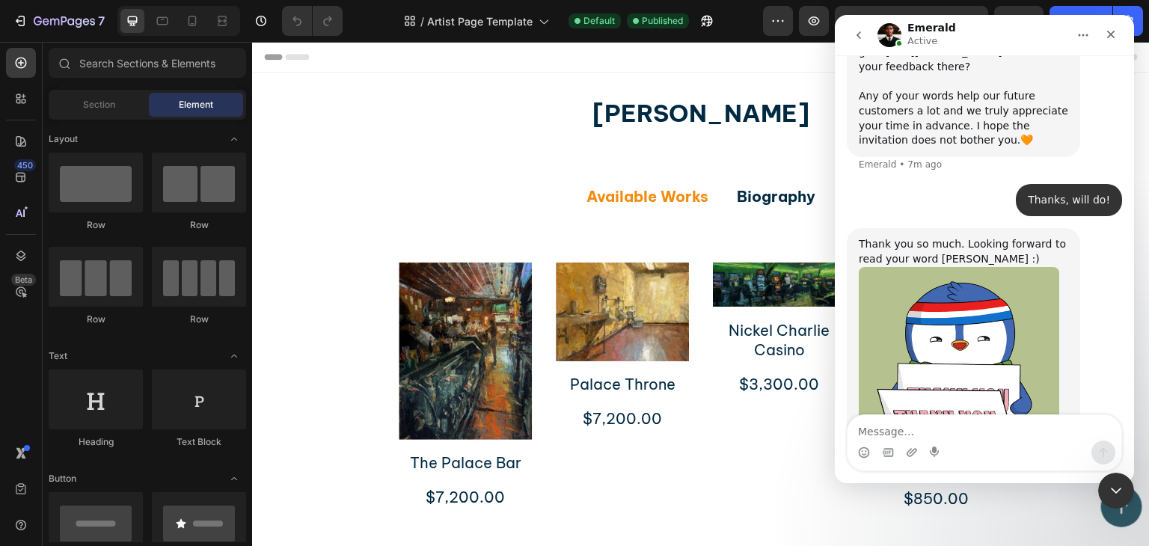
scroll to position [1828, 0]
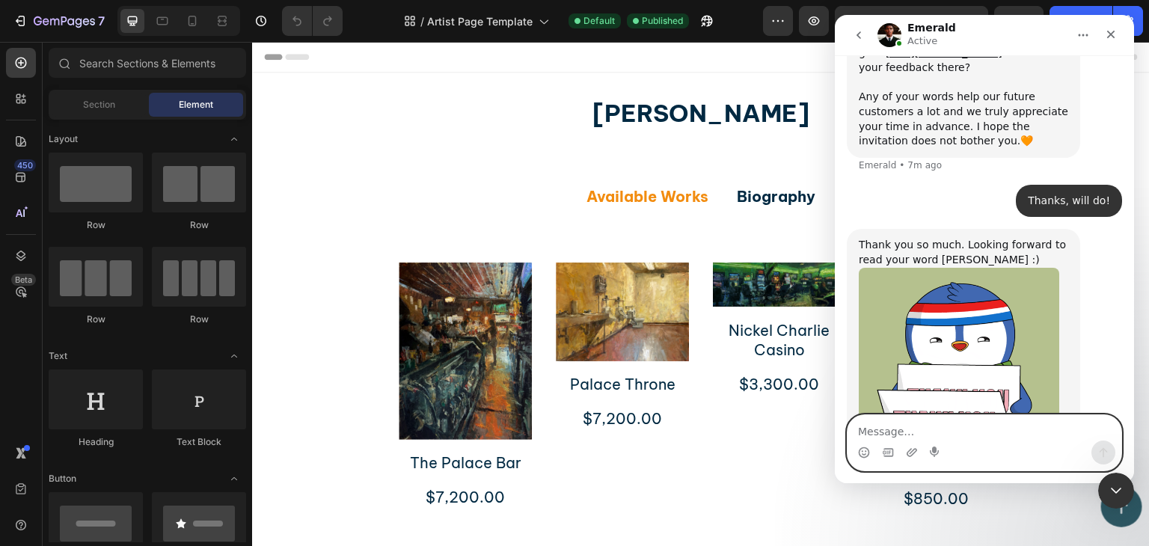
click at [901, 432] on textarea "Message…" at bounding box center [985, 427] width 274 height 25
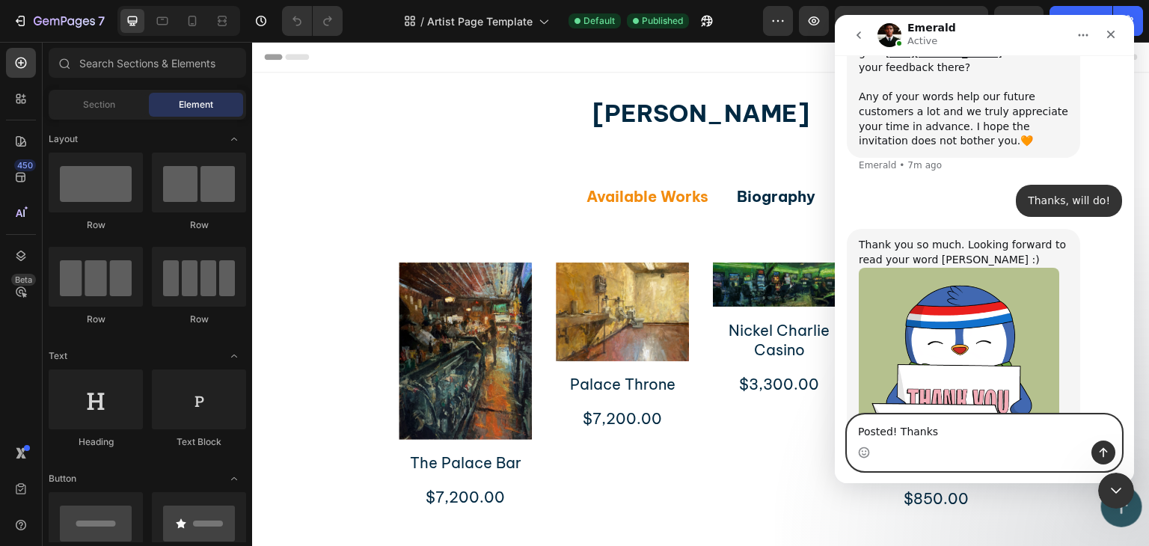
type textarea "Posted! Thanks."
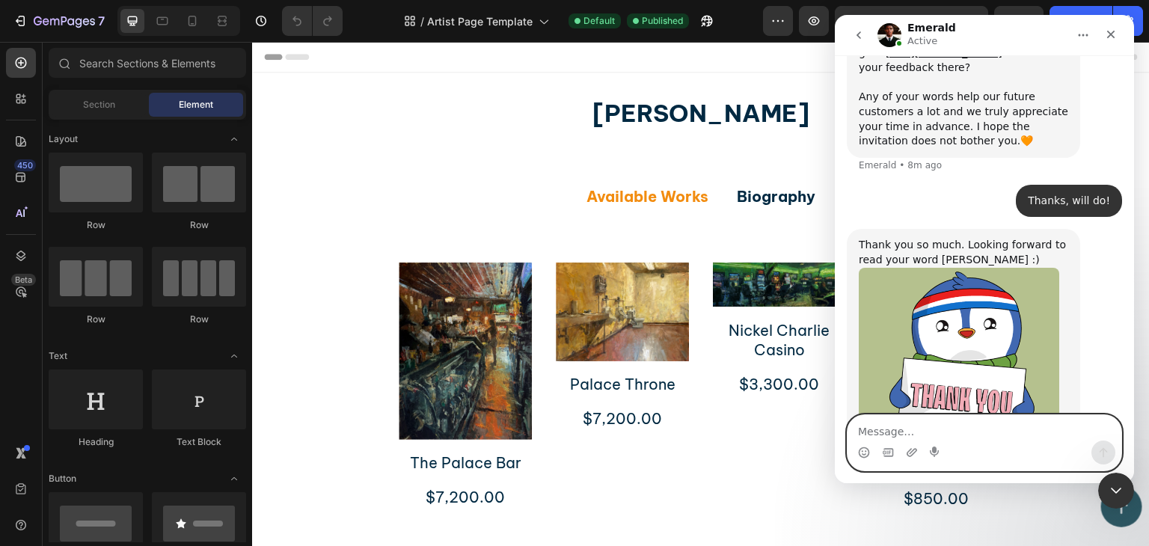
scroll to position [1873, 0]
